Goal: Task Accomplishment & Management: Use online tool/utility

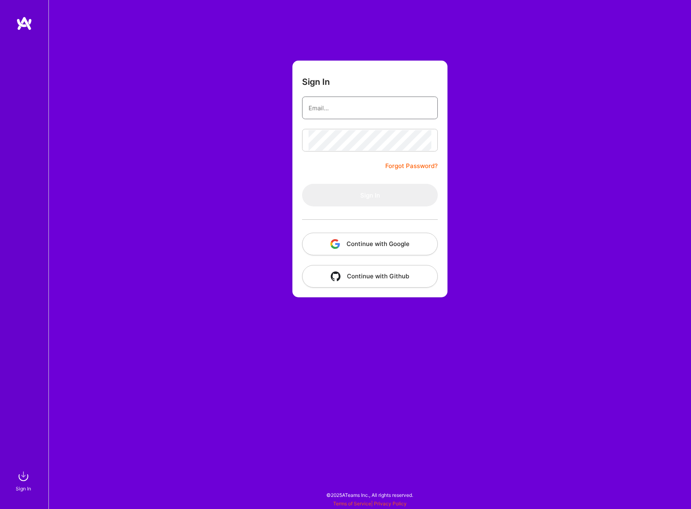
click at [344, 109] on input "email" at bounding box center [370, 108] width 123 height 21
click at [0, 505] on com-1password-button at bounding box center [0, 505] width 0 height 0
type input "[EMAIL_ADDRESS][DOMAIN_NAME]"
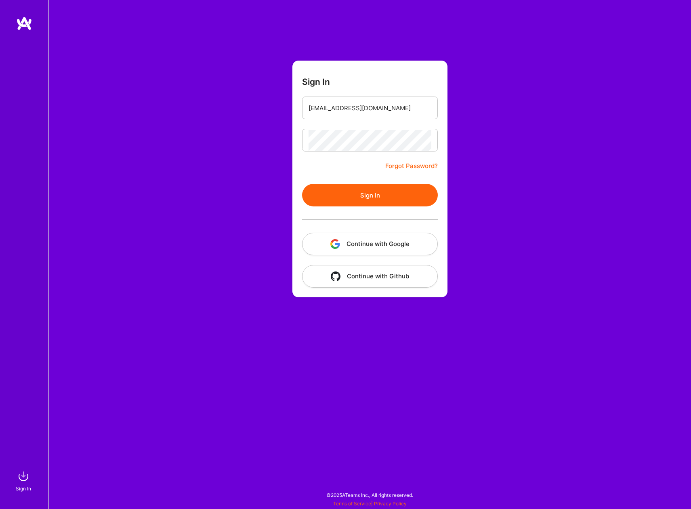
click at [369, 197] on button "Sign In" at bounding box center [370, 195] width 136 height 23
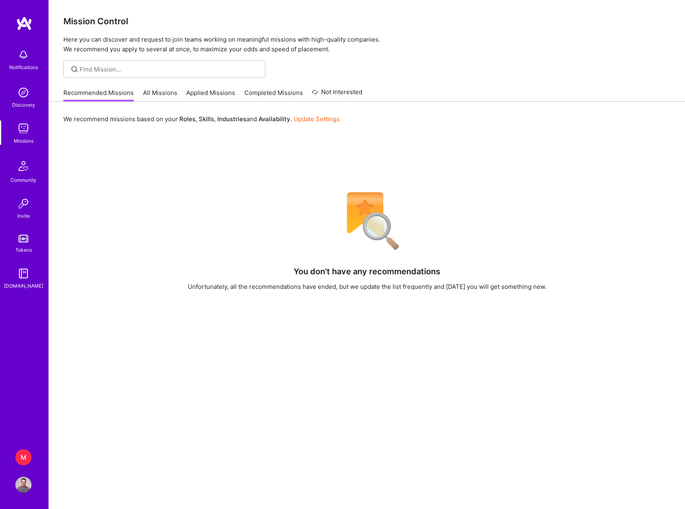
click at [17, 454] on div "M" at bounding box center [23, 457] width 16 height 16
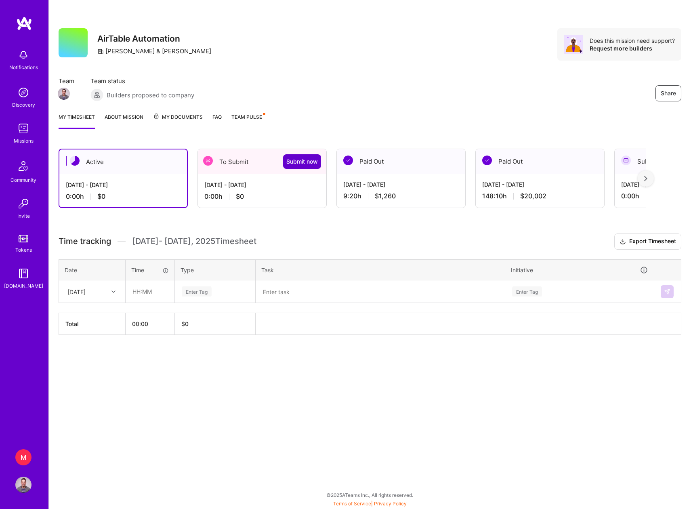
click at [307, 161] on span "Submit now" at bounding box center [302, 162] width 32 height 8
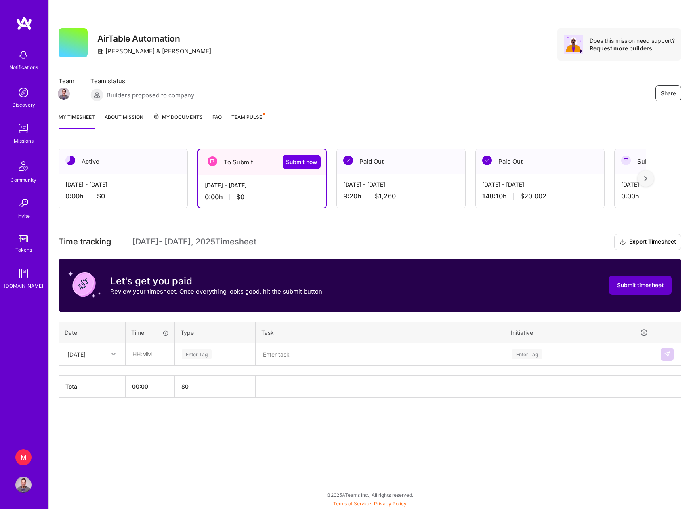
click at [629, 284] on span "Submit timesheet" at bounding box center [640, 285] width 46 height 8
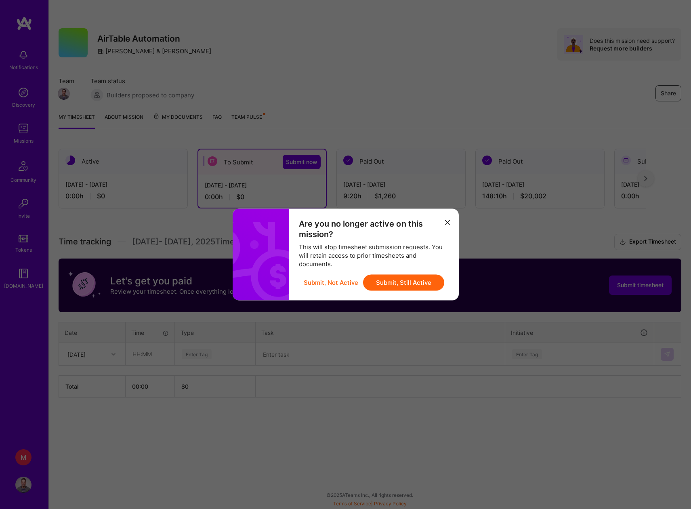
click at [397, 282] on button "Submit, Still Active" at bounding box center [403, 283] width 81 height 16
